Goal: Navigation & Orientation: Find specific page/section

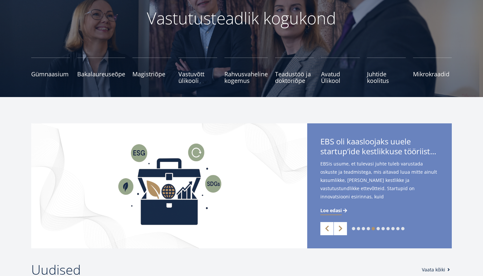
scroll to position [128, 0]
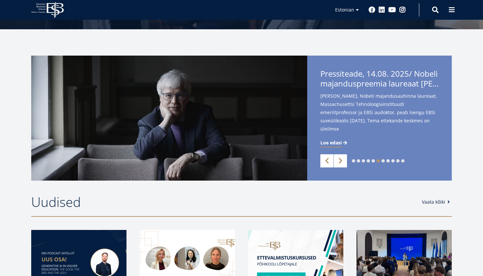
click at [364, 160] on link "3" at bounding box center [363, 160] width 3 height 3
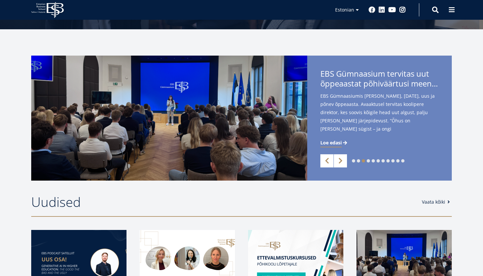
click at [368, 160] on link "4" at bounding box center [368, 160] width 3 height 3
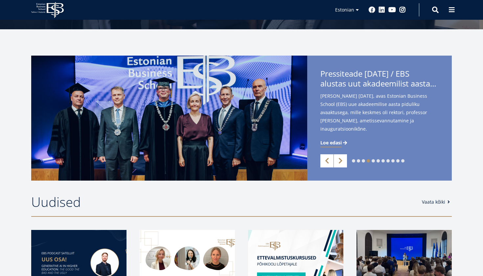
click at [374, 161] on link "5" at bounding box center [373, 160] width 3 height 3
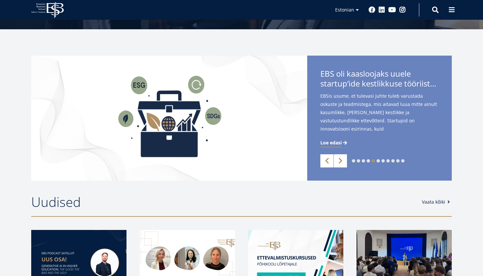
click at [378, 161] on link "6" at bounding box center [377, 160] width 3 height 3
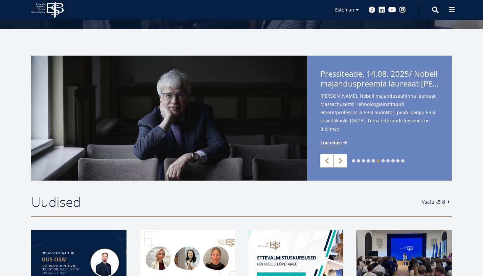
click at [382, 160] on link "7" at bounding box center [382, 160] width 3 height 3
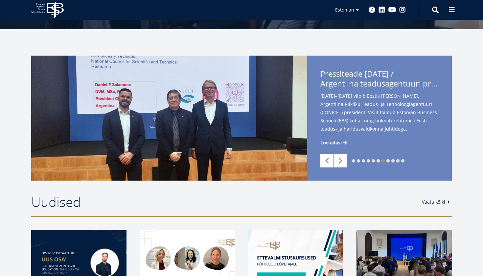
click at [388, 160] on link "8" at bounding box center [387, 160] width 3 height 3
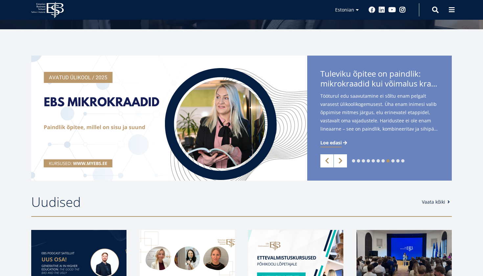
click at [393, 160] on link "9" at bounding box center [392, 160] width 3 height 3
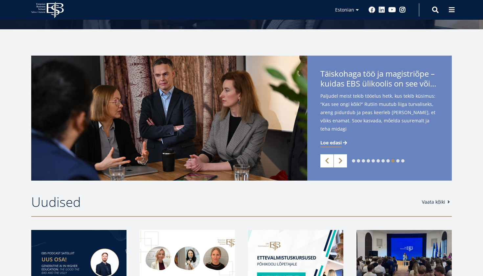
click at [398, 161] on link "10" at bounding box center [397, 160] width 3 height 3
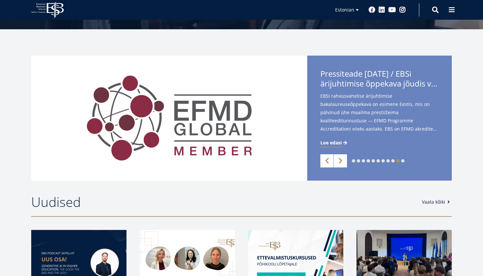
click at [403, 160] on link "11" at bounding box center [402, 160] width 3 height 3
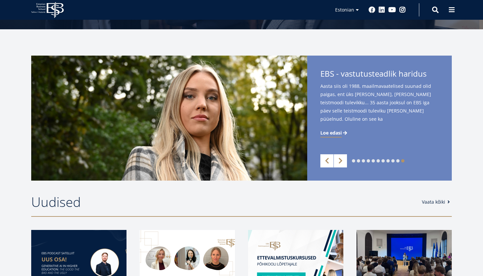
click at [353, 161] on link "1" at bounding box center [353, 160] width 3 height 3
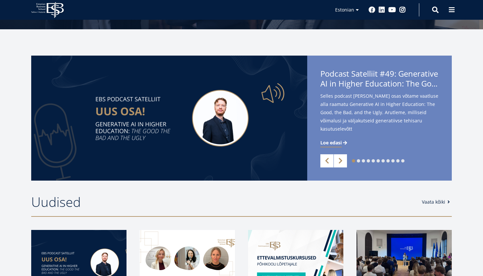
click at [359, 161] on link "2" at bounding box center [358, 160] width 3 height 3
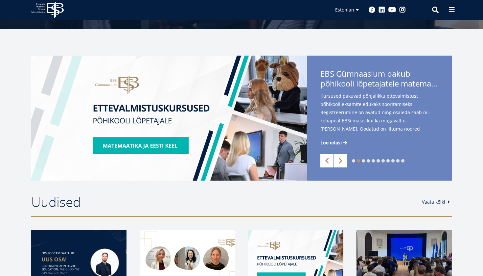
click at [363, 160] on link "3" at bounding box center [363, 160] width 3 height 3
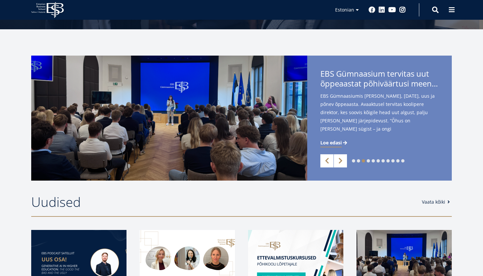
click at [368, 160] on link "4" at bounding box center [368, 160] width 3 height 3
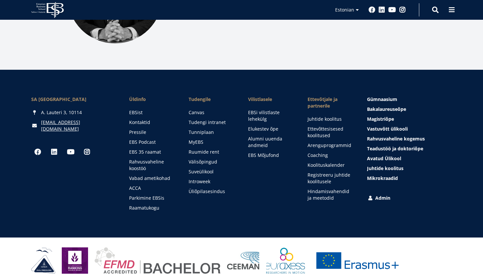
scroll to position [905, 0]
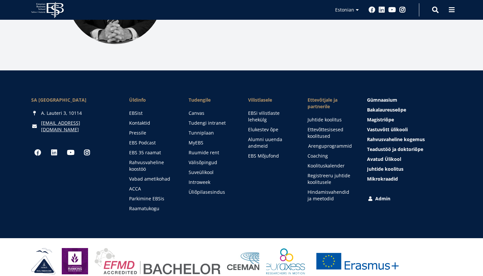
click at [314, 143] on link "Arenguprogrammid" at bounding box center [331, 146] width 46 height 7
